Goal: Information Seeking & Learning: Learn about a topic

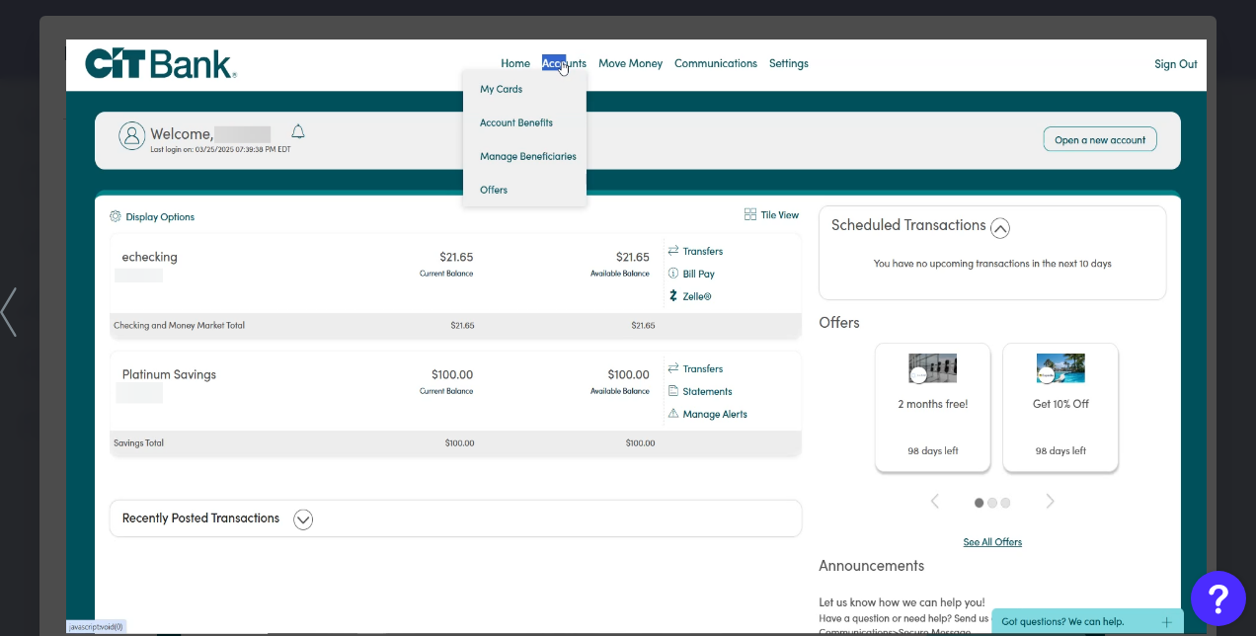
scroll to position [285, 0]
click at [1, 53] on div at bounding box center [628, 318] width 1256 height 636
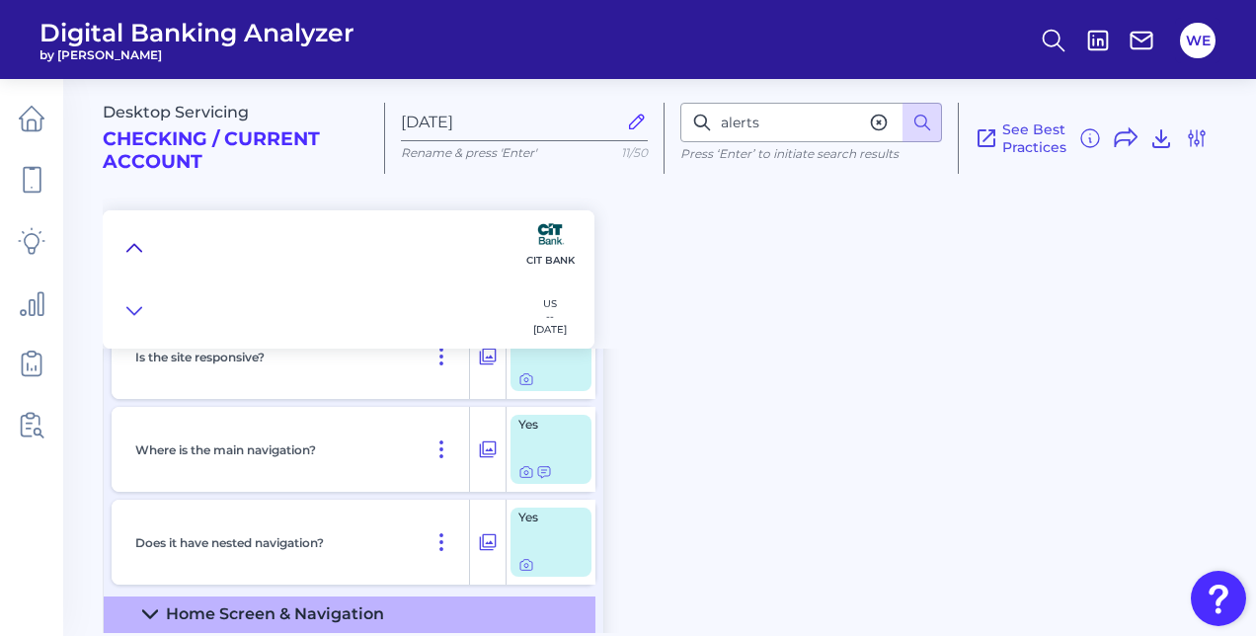
click at [132, 242] on icon at bounding box center [134, 248] width 16 height 20
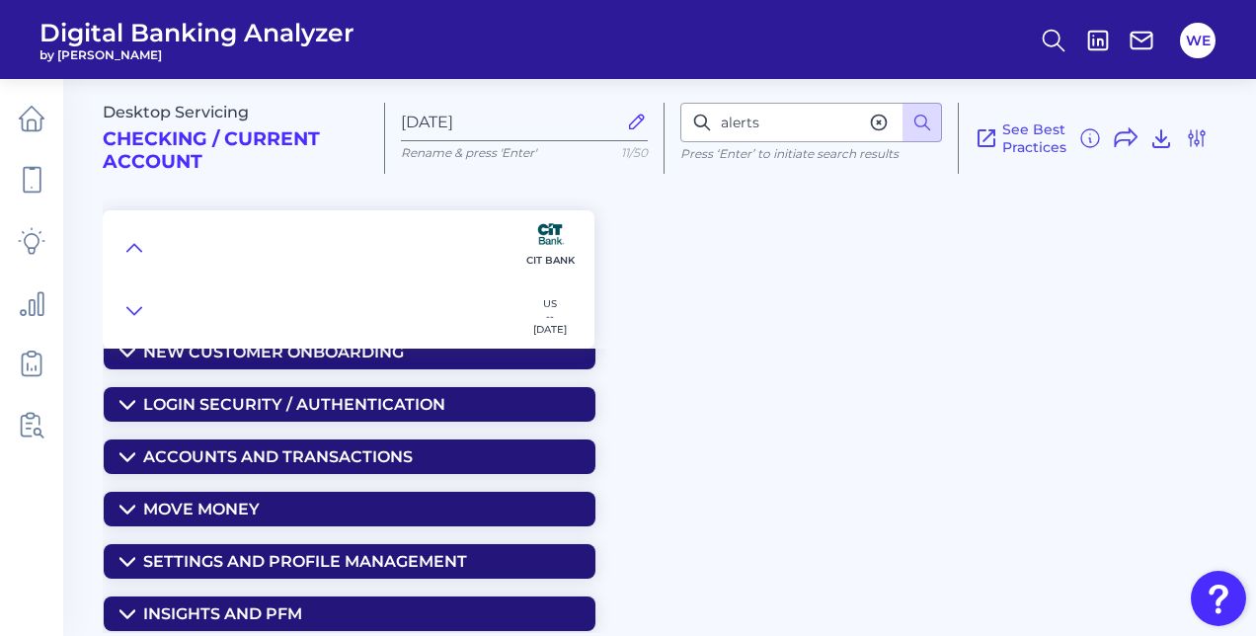
scroll to position [45, 0]
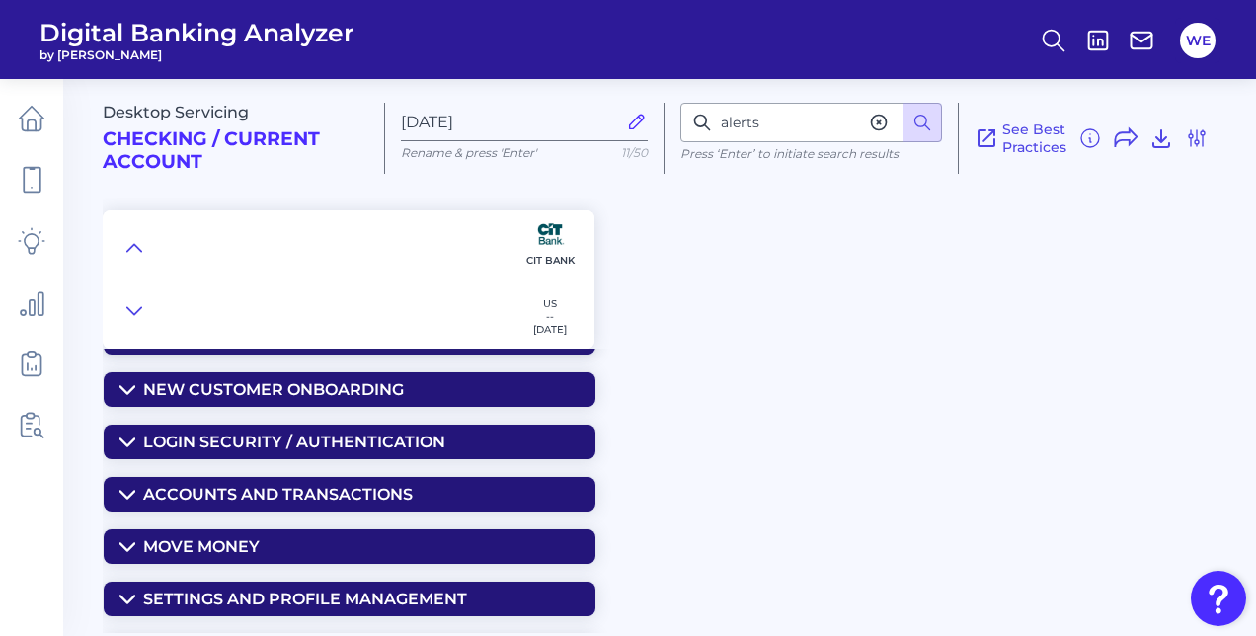
click at [170, 538] on div "Move Money" at bounding box center [201, 546] width 116 height 19
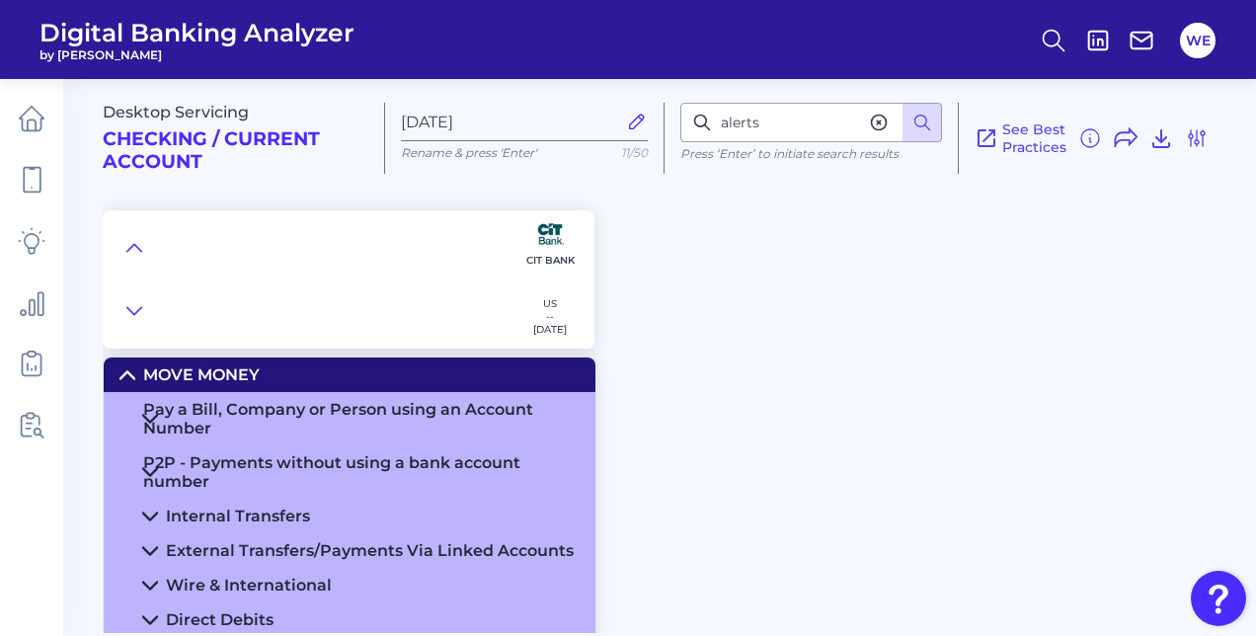
scroll to position [220, 0]
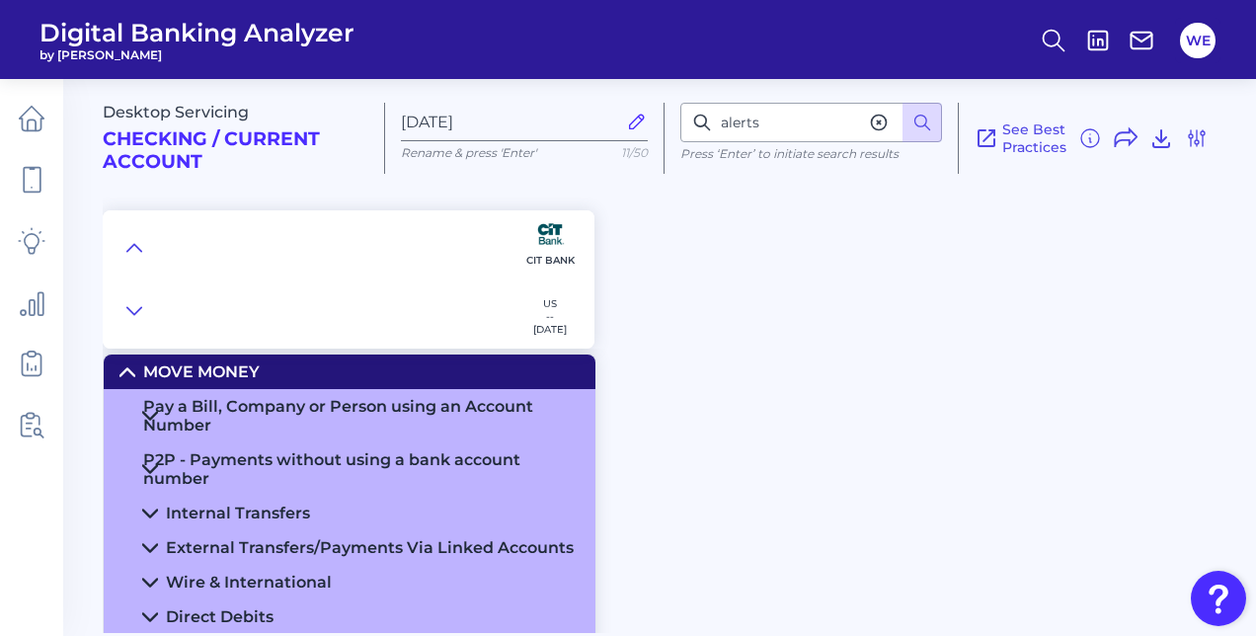
click at [210, 519] on div "Internal Transfers" at bounding box center [238, 513] width 144 height 19
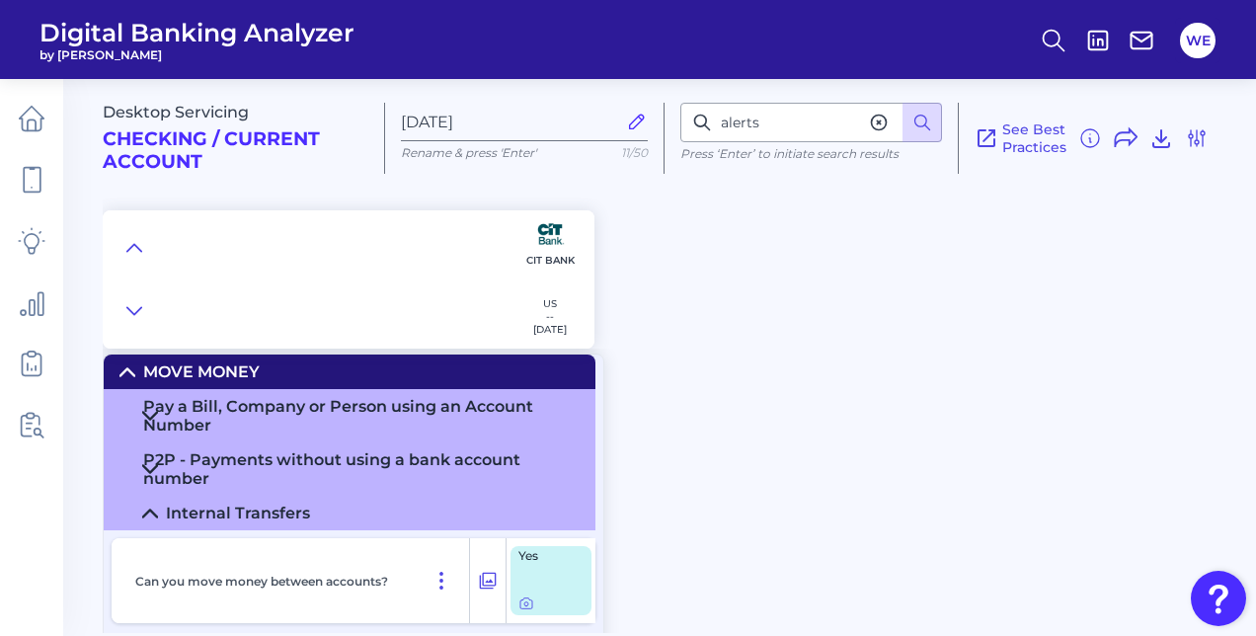
click at [210, 519] on div "Internal Transfers" at bounding box center [238, 513] width 144 height 19
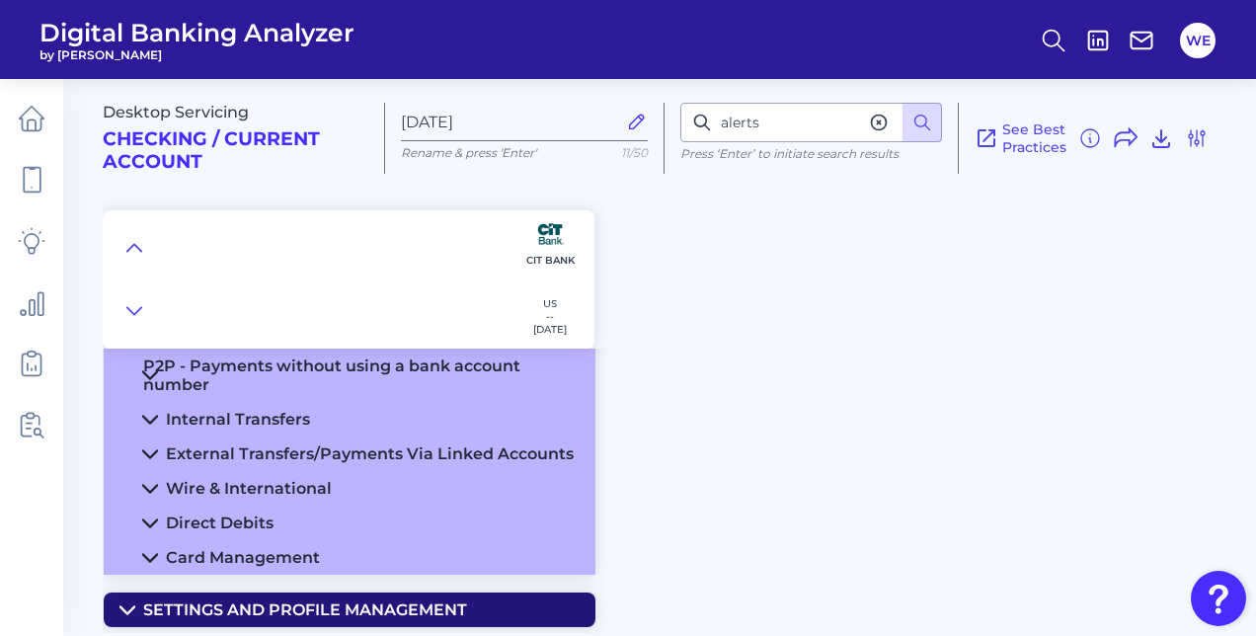
scroll to position [315, 0]
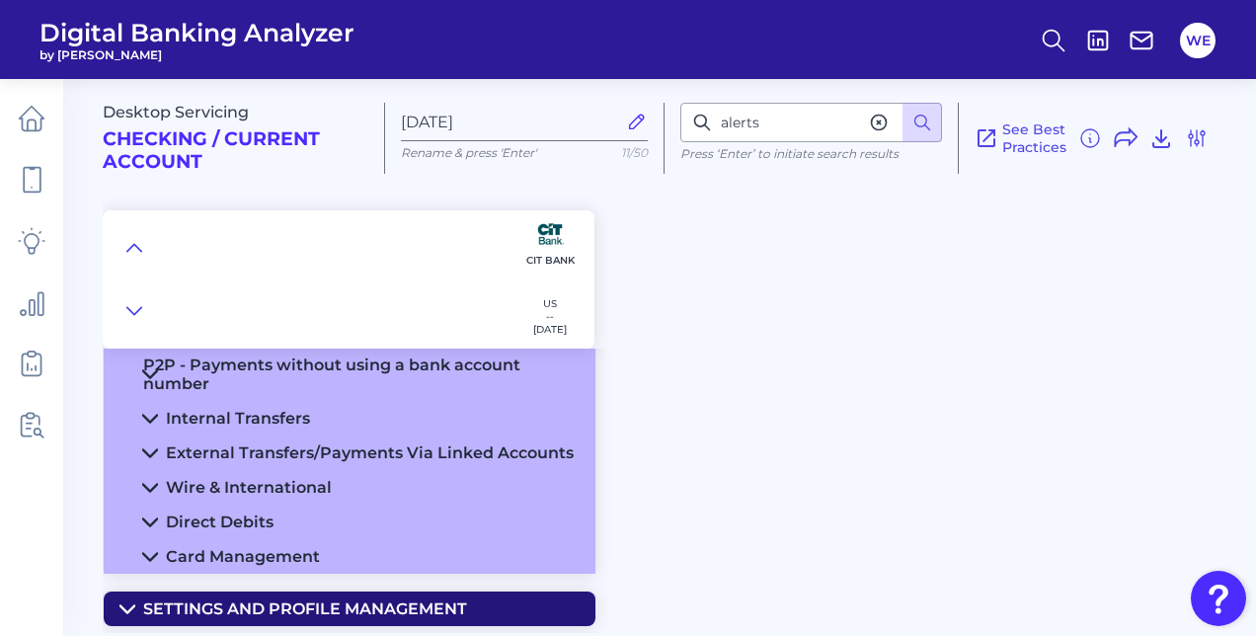
click at [274, 476] on summary "Wire & International" at bounding box center [350, 487] width 492 height 35
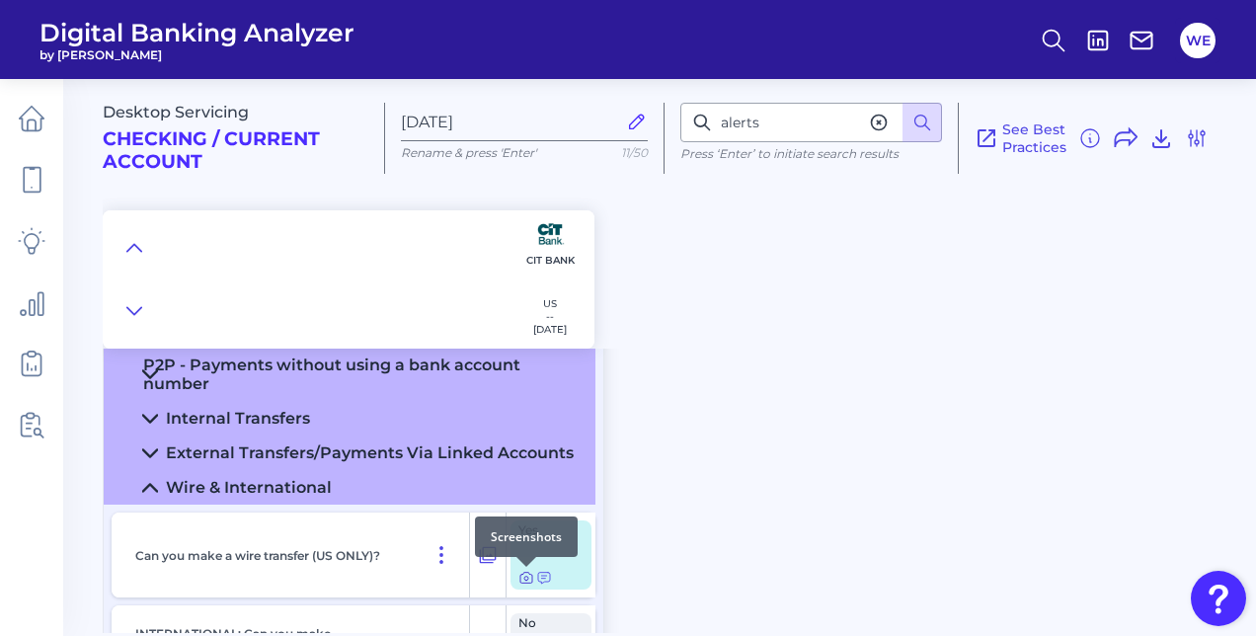
click at [526, 582] on icon at bounding box center [526, 578] width 16 height 16
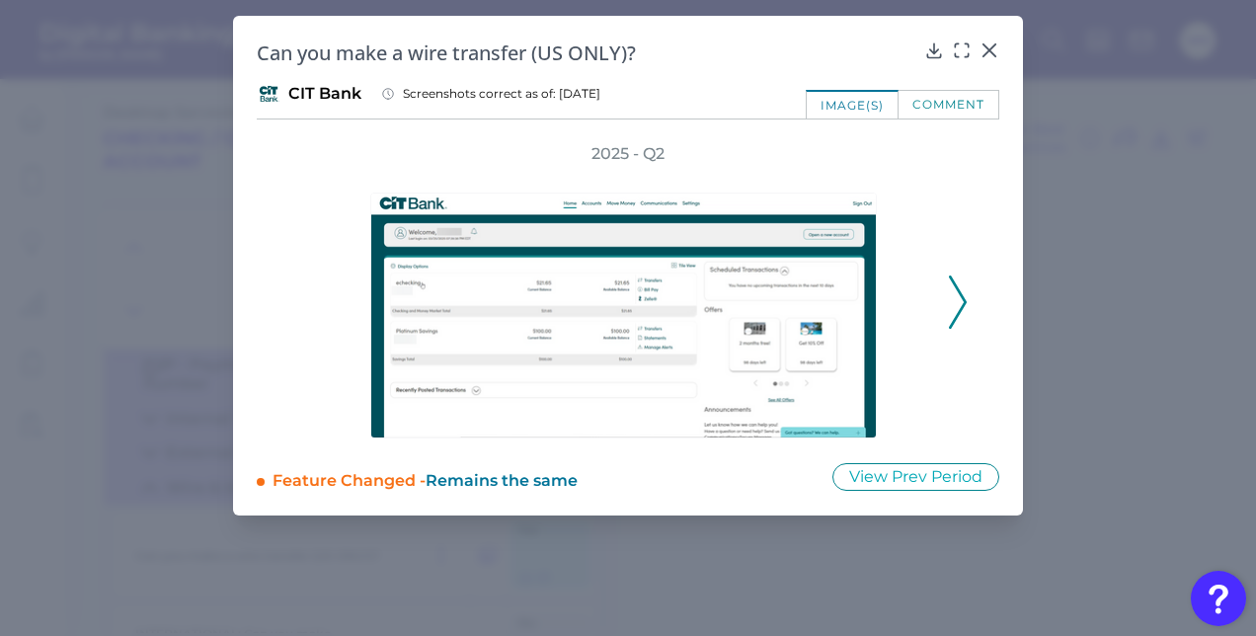
click at [954, 309] on icon at bounding box center [958, 301] width 18 height 53
click at [960, 48] on icon at bounding box center [962, 50] width 20 height 20
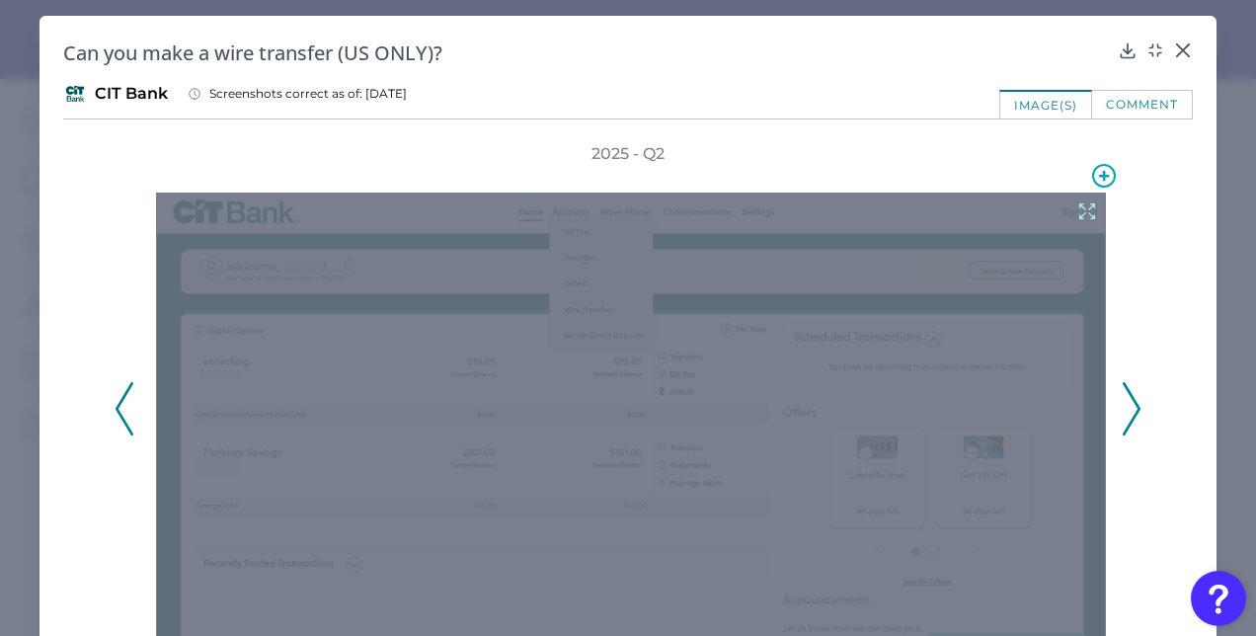
click at [1079, 209] on icon at bounding box center [1087, 211] width 22 height 22
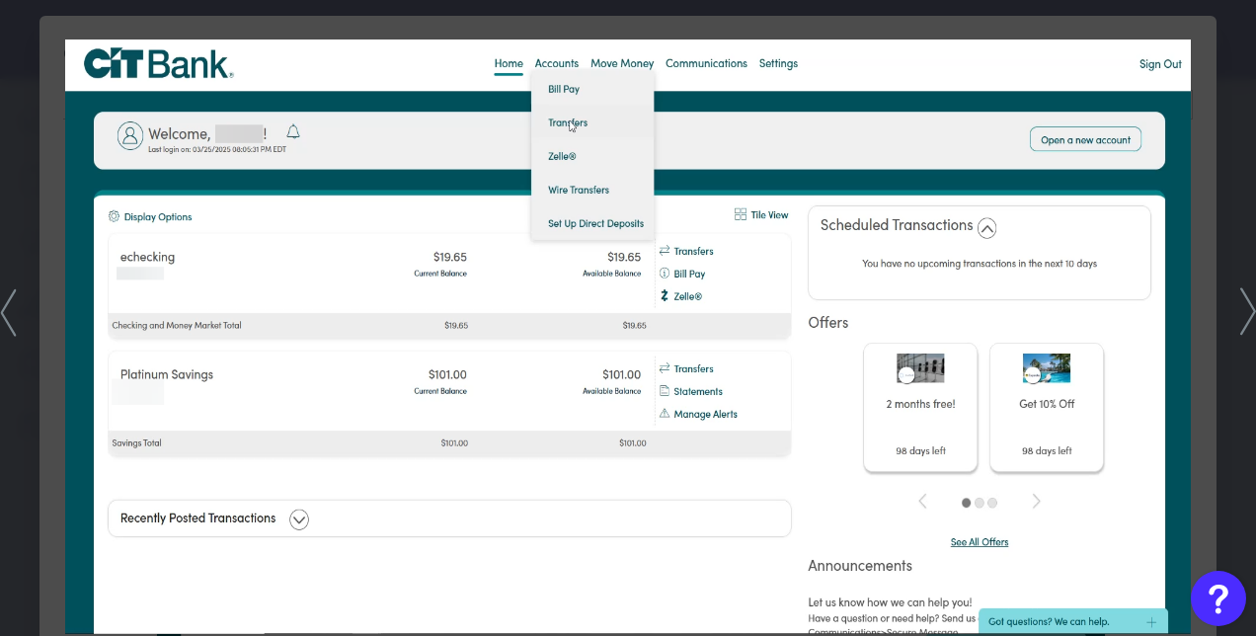
click at [29, 215] on div at bounding box center [628, 318] width 1256 height 636
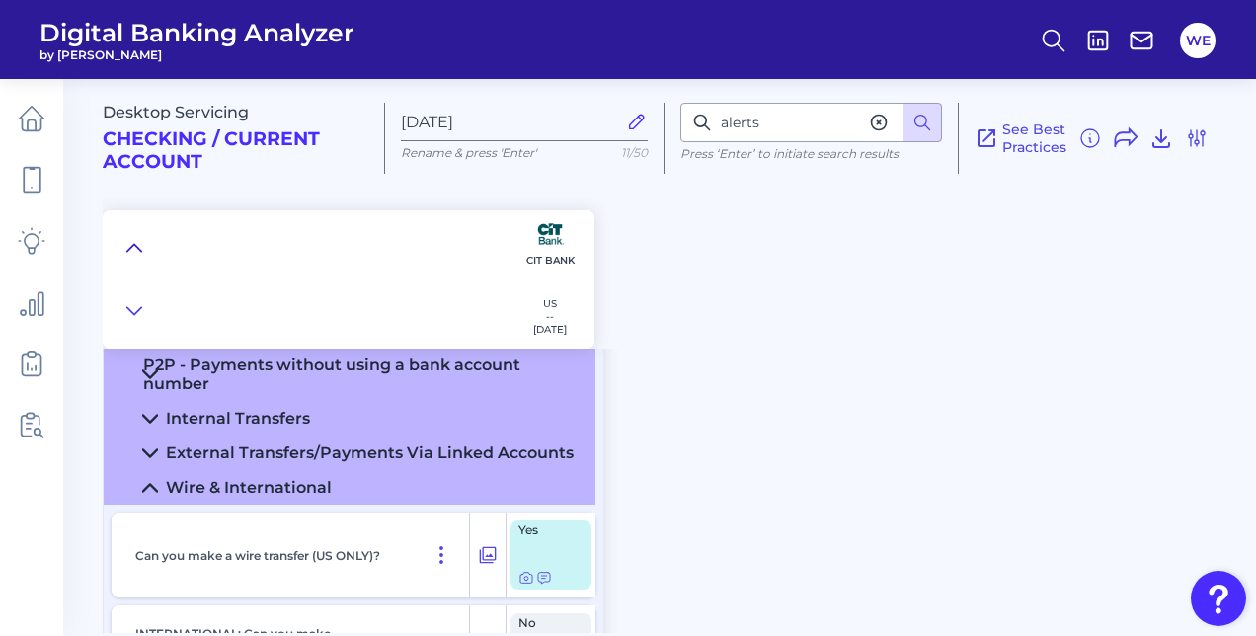
click at [129, 259] on button at bounding box center [134, 248] width 32 height 28
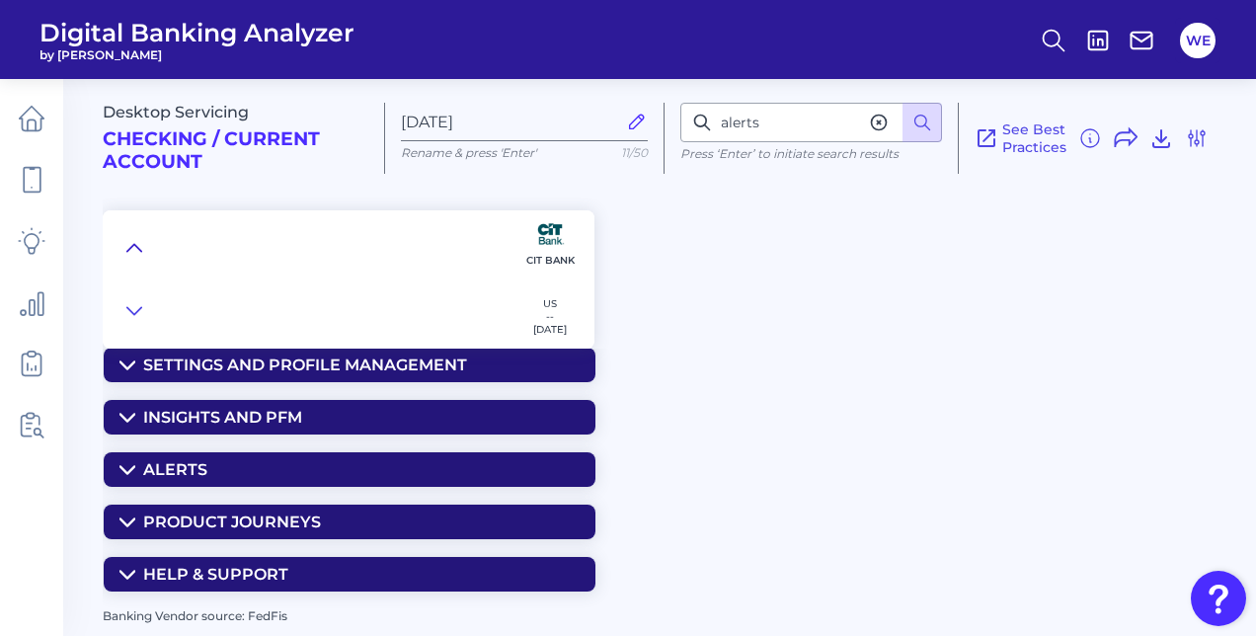
scroll to position [275, 0]
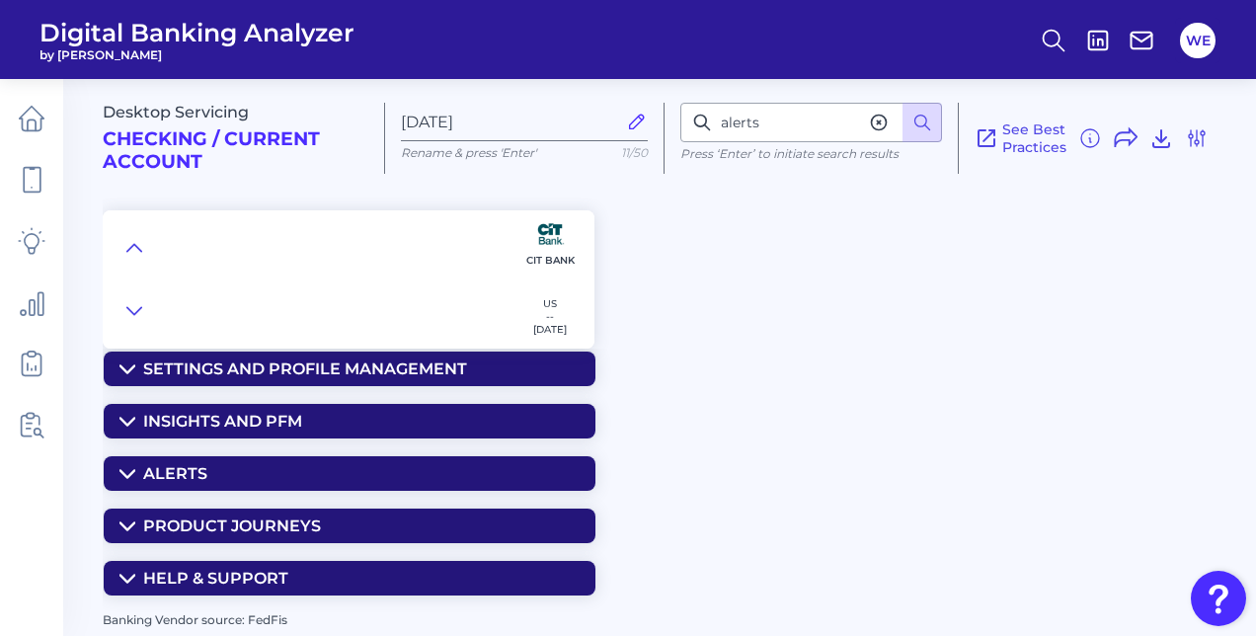
click at [144, 563] on summary "Help & Support" at bounding box center [350, 578] width 492 height 35
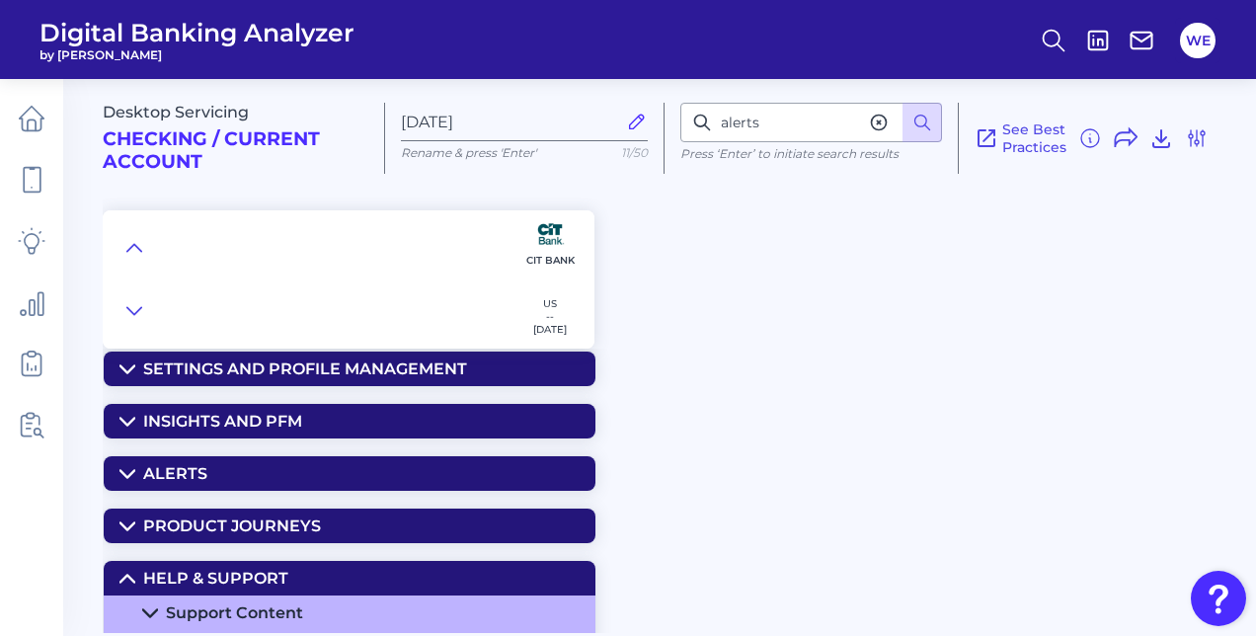
scroll to position [346, 0]
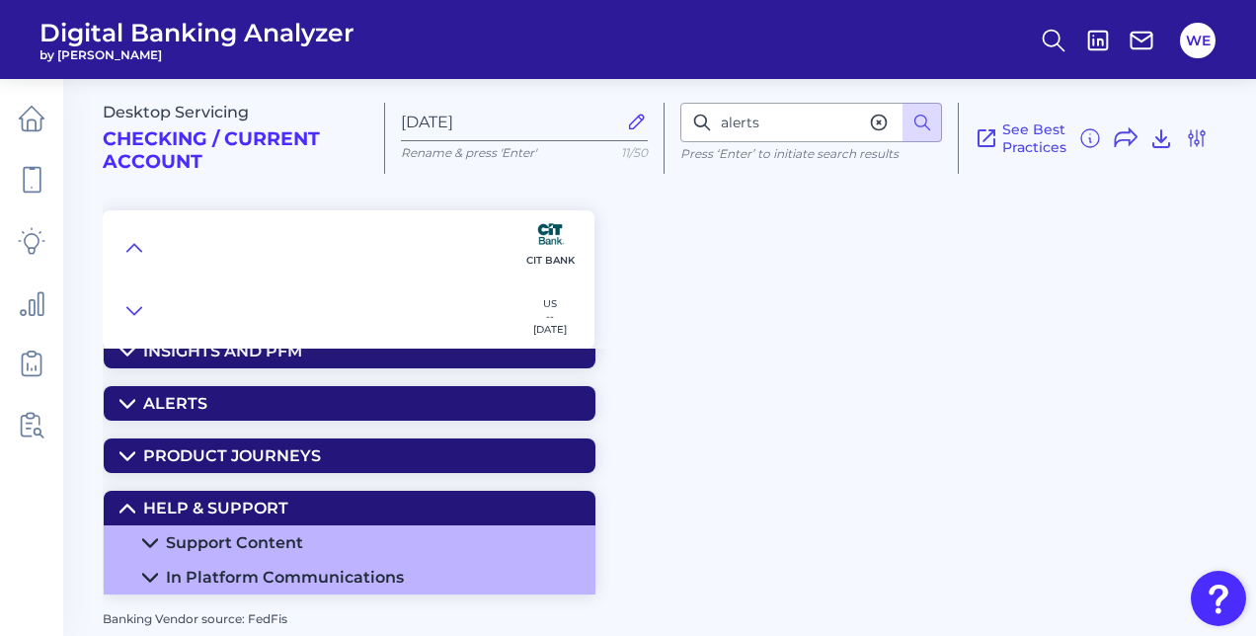
click at [146, 544] on icon at bounding box center [150, 543] width 16 height 16
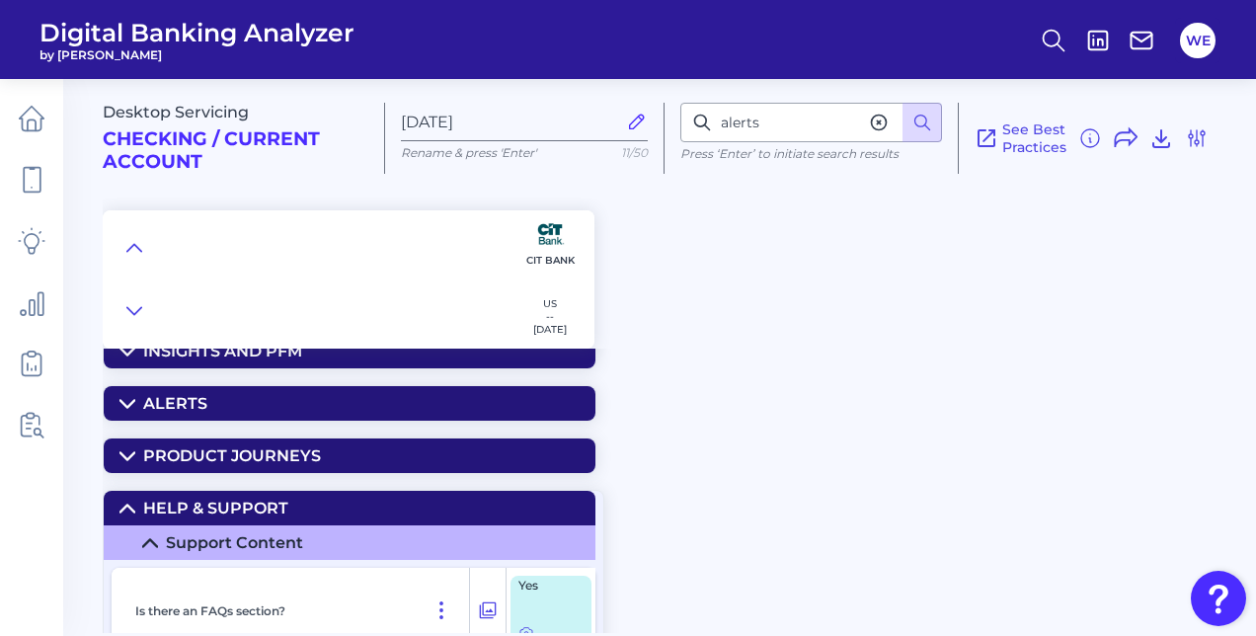
scroll to position [461, 0]
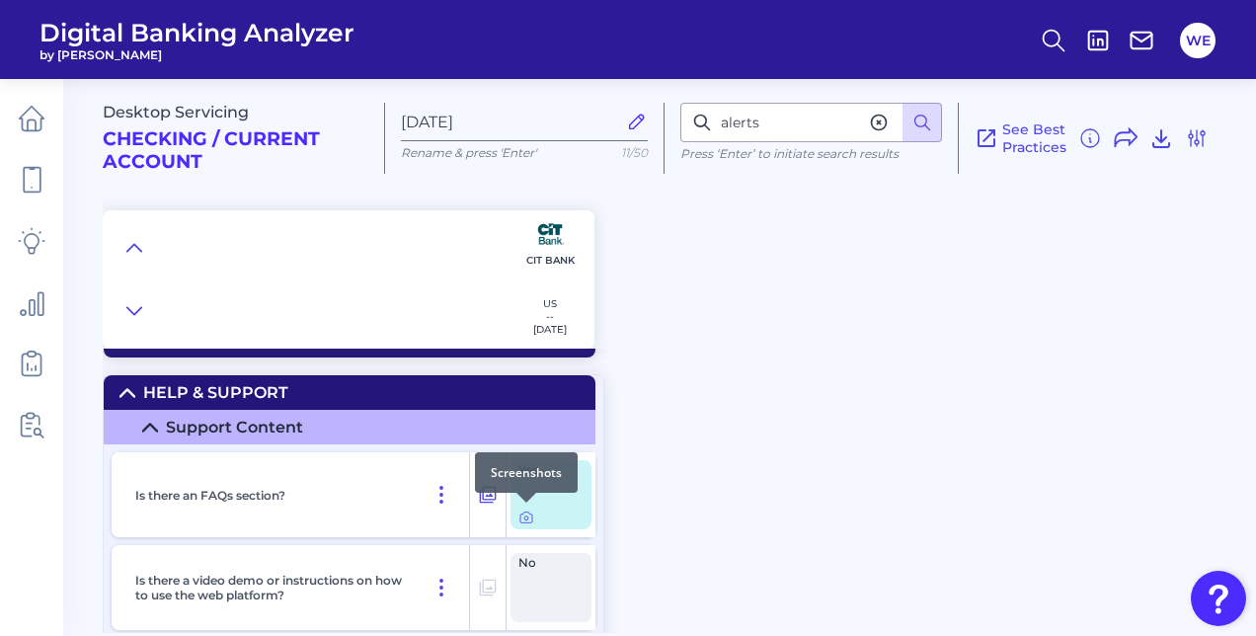
click at [533, 515] on div at bounding box center [550, 517] width 65 height 16
click at [530, 515] on icon at bounding box center [526, 517] width 16 height 16
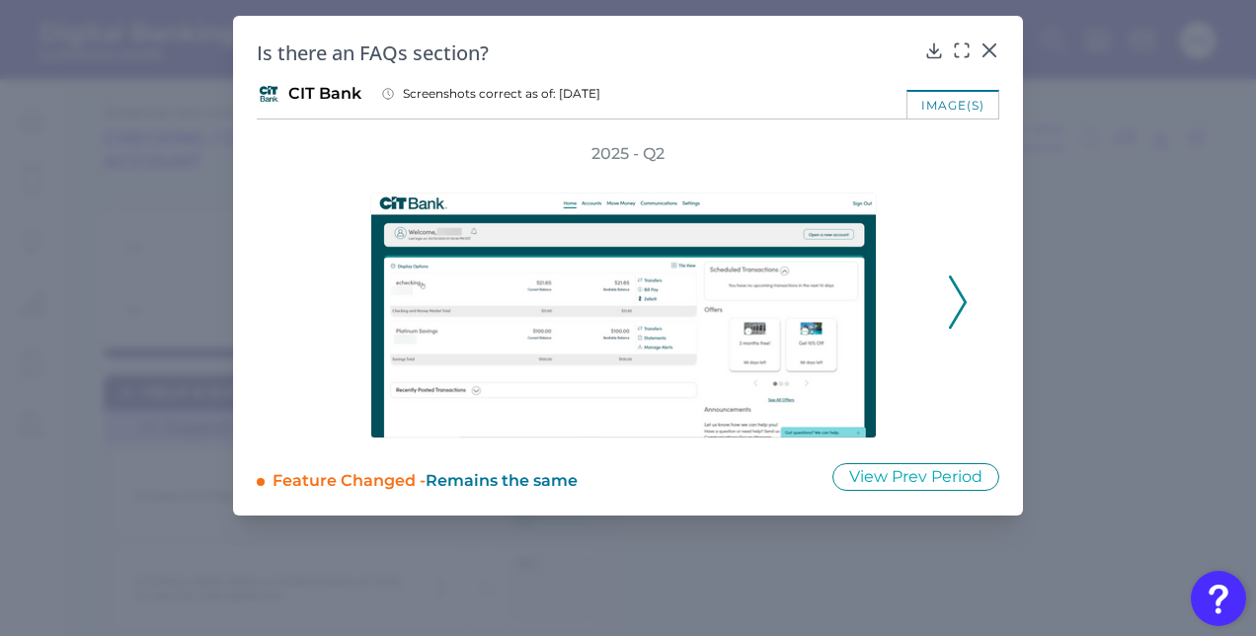
click at [960, 284] on icon at bounding box center [958, 301] width 18 height 53
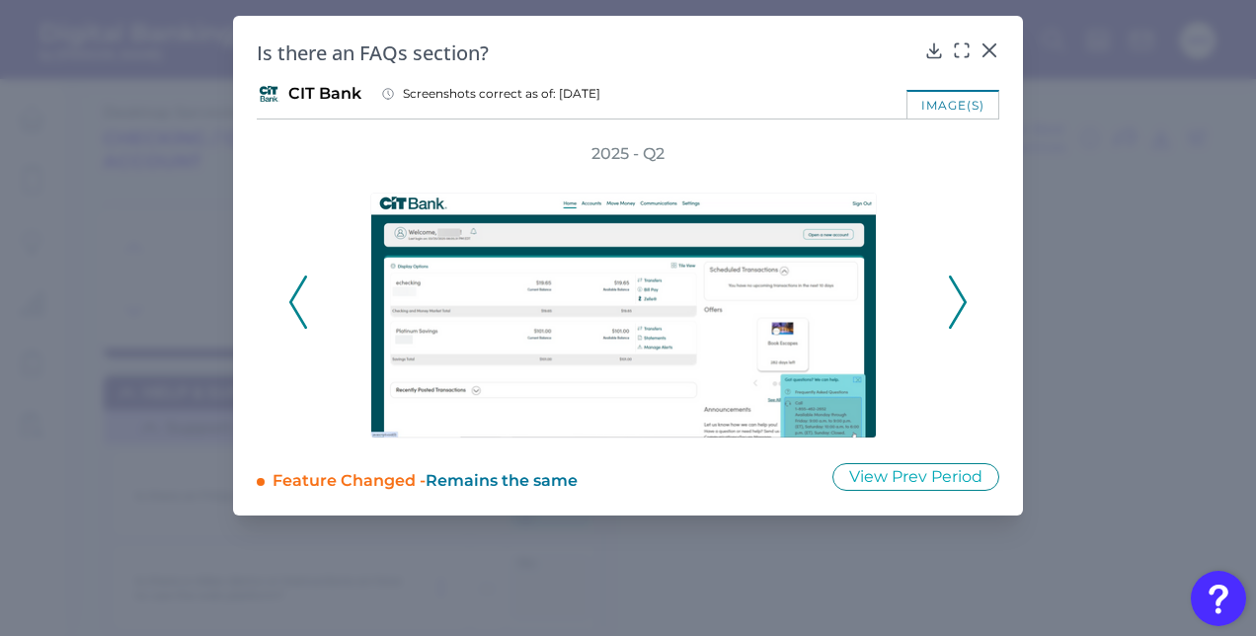
click at [956, 297] on icon at bounding box center [958, 301] width 18 height 53
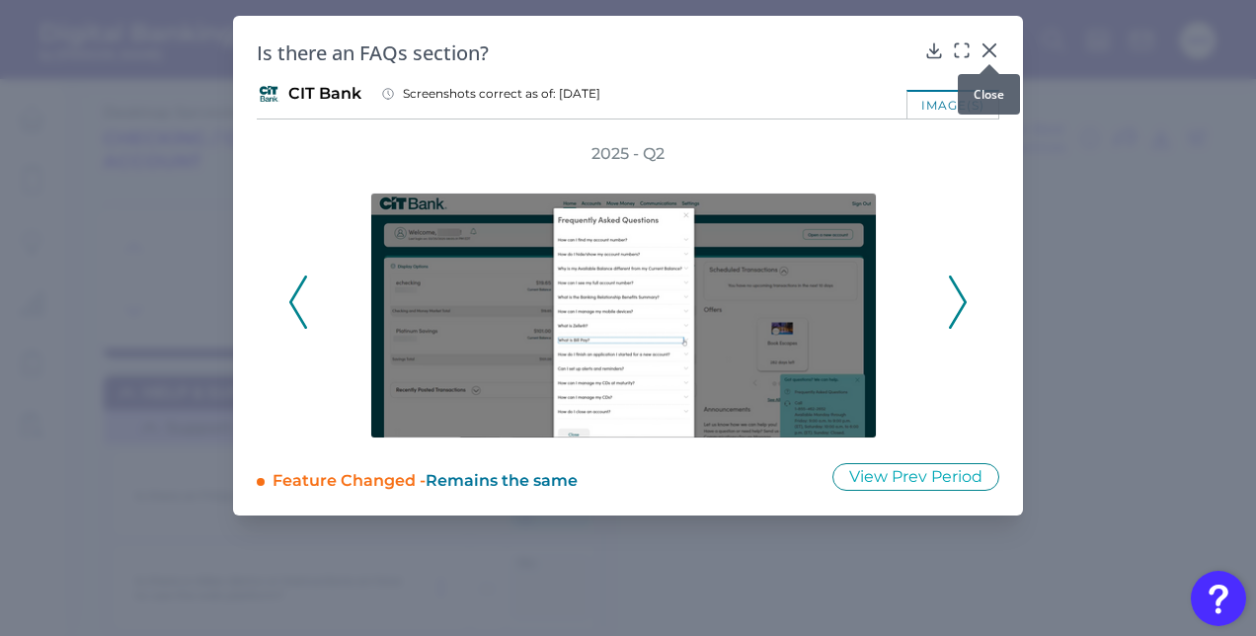
click at [995, 49] on icon at bounding box center [989, 50] width 20 height 20
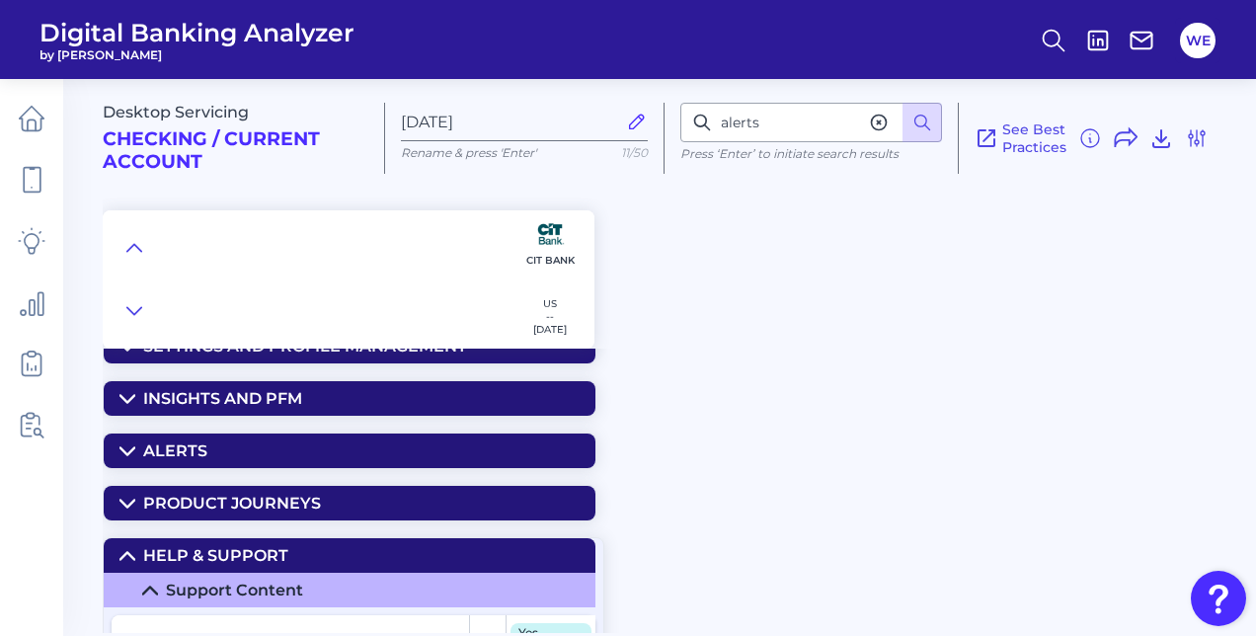
scroll to position [242, 0]
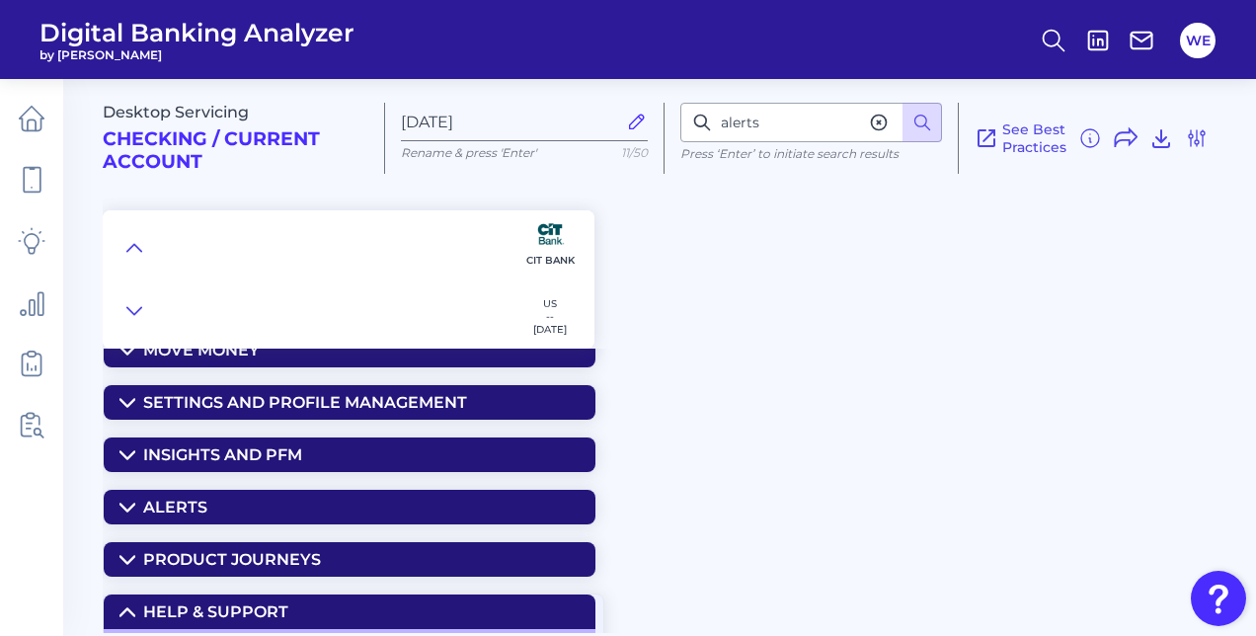
click at [282, 407] on div "Settings and Profile Management" at bounding box center [305, 402] width 324 height 19
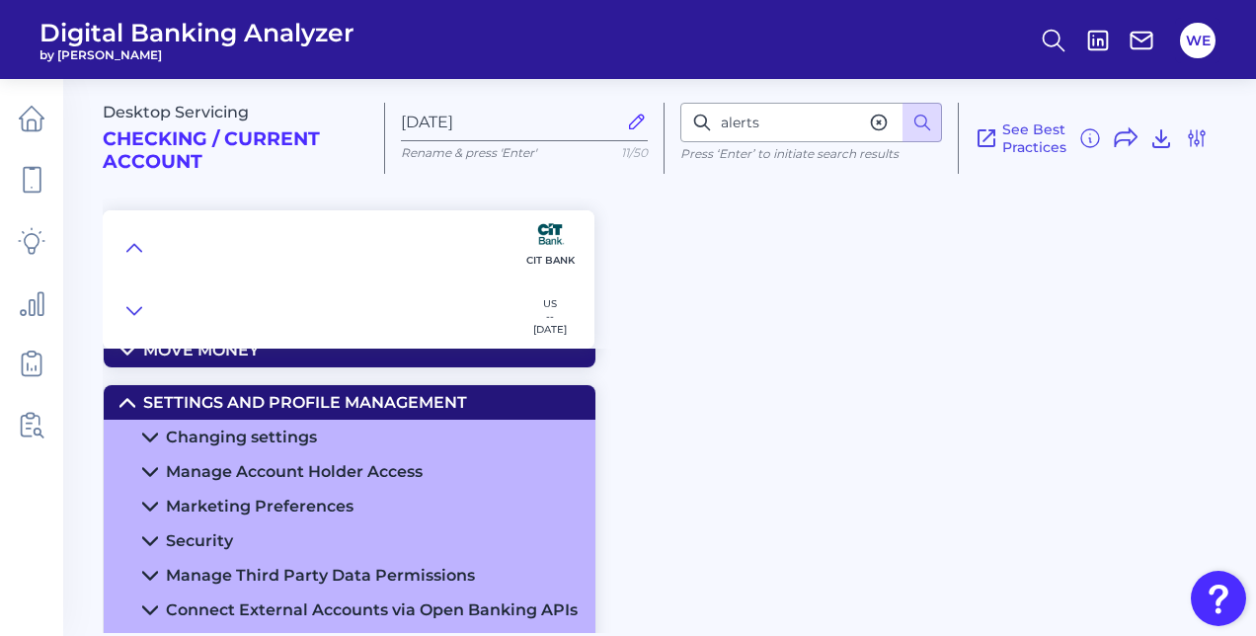
click at [207, 443] on div "Changing settings" at bounding box center [241, 436] width 151 height 19
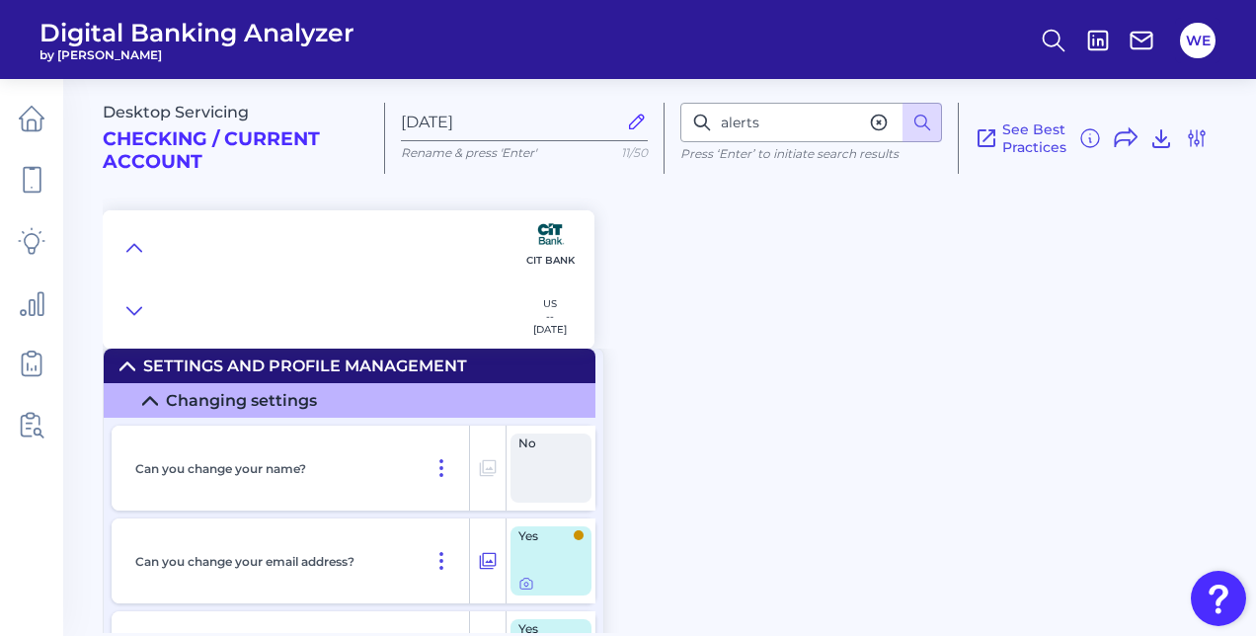
scroll to position [279, 0]
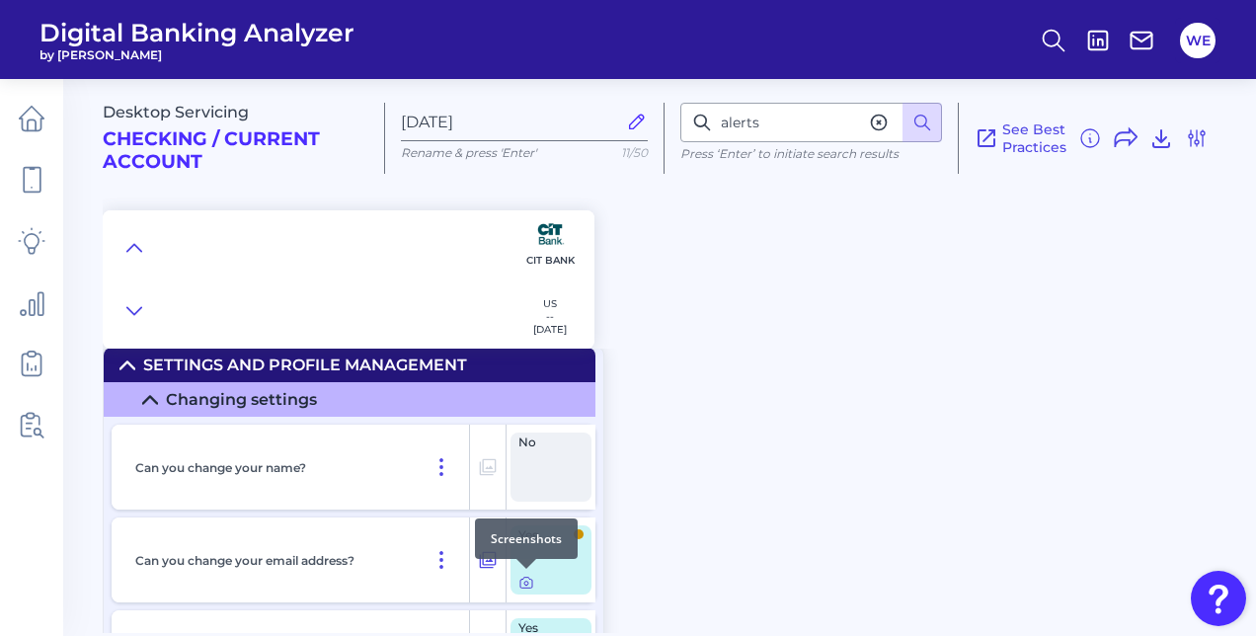
click at [524, 582] on icon at bounding box center [526, 584] width 4 height 4
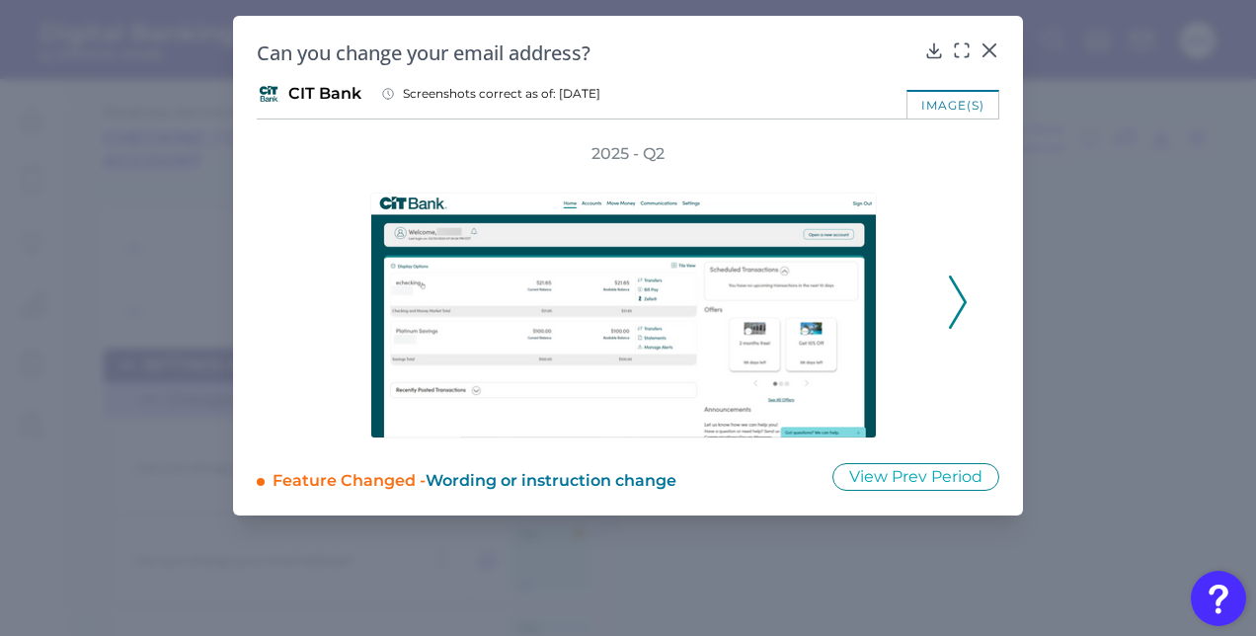
click at [954, 324] on icon at bounding box center [958, 301] width 18 height 53
click at [960, 50] on icon at bounding box center [962, 50] width 20 height 20
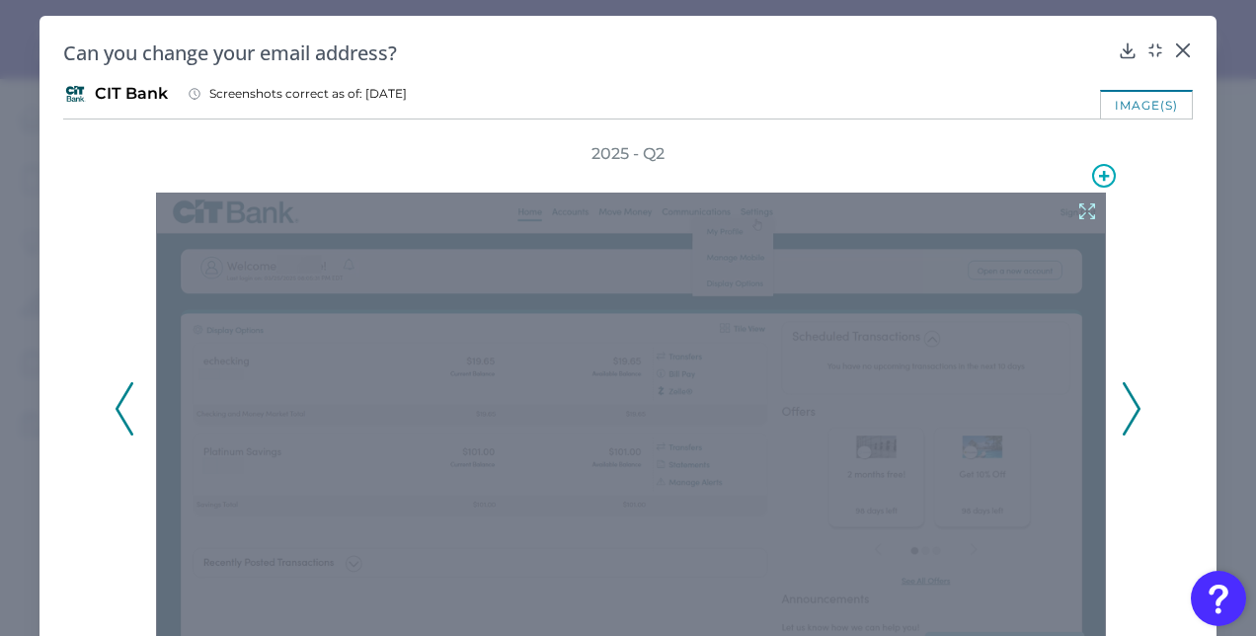
click at [815, 233] on div at bounding box center [631, 423] width 950 height 461
drag, startPoint x: 850, startPoint y: 239, endPoint x: 855, endPoint y: 132, distance: 106.7
click at [855, 132] on div "Can you change your email address? CIT Bank Screenshots correct as of: [DATE] i…" at bounding box center [627, 373] width 1177 height 715
click at [1076, 213] on icon at bounding box center [1087, 211] width 22 height 22
